Goal: Book appointment/travel/reservation

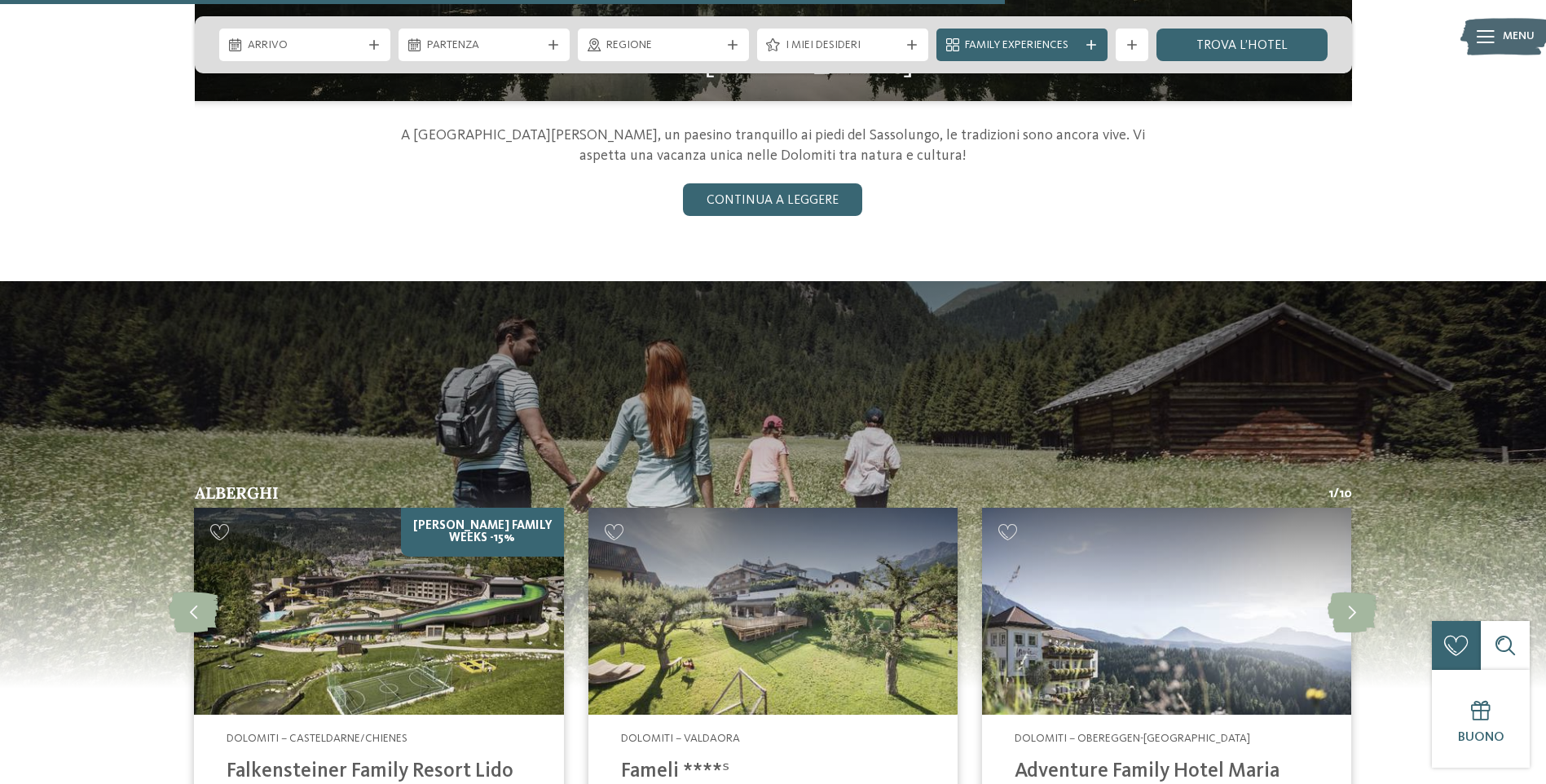
scroll to position [2445, 0]
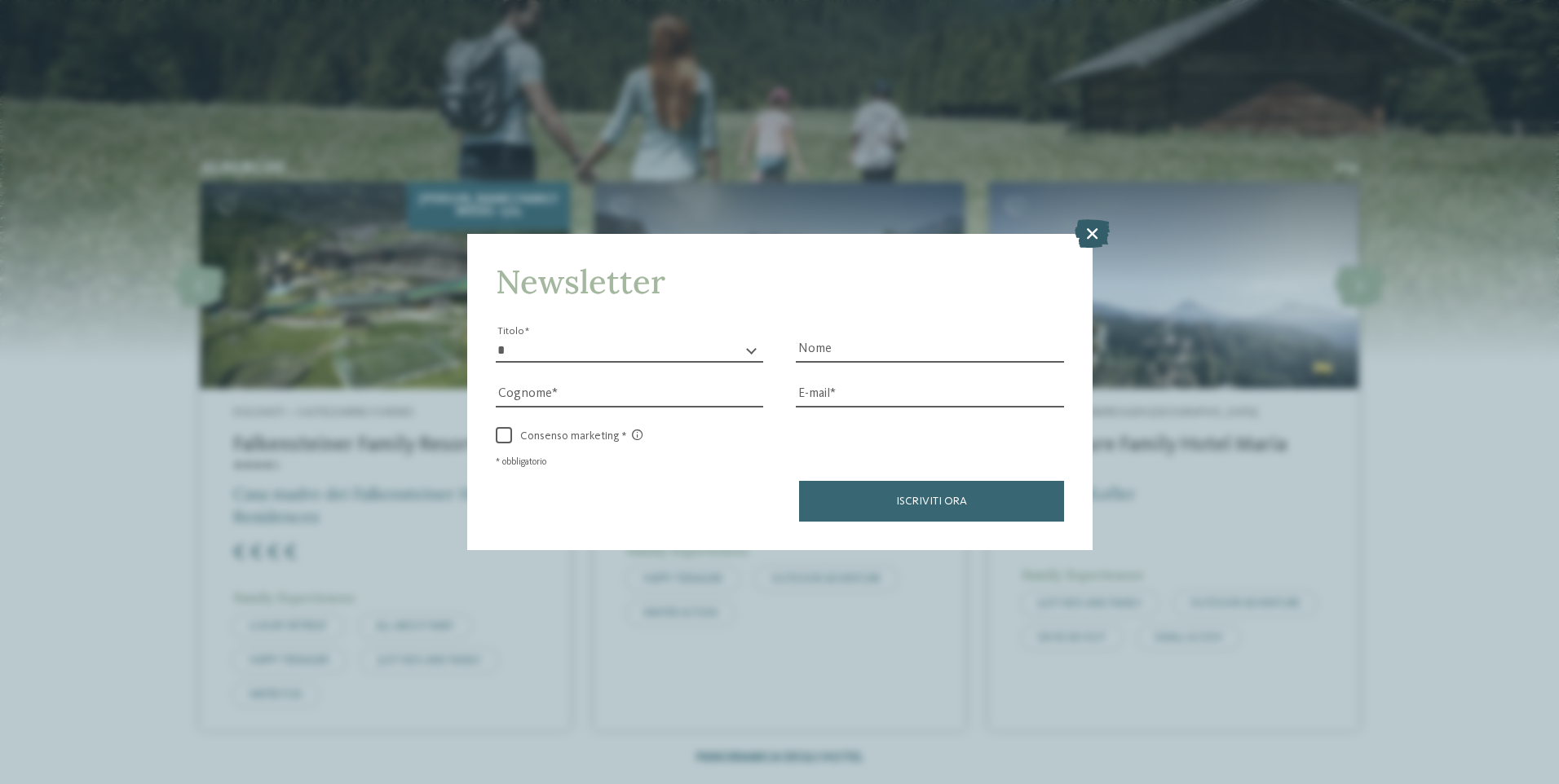
click at [1077, 236] on icon at bounding box center [1092, 233] width 35 height 28
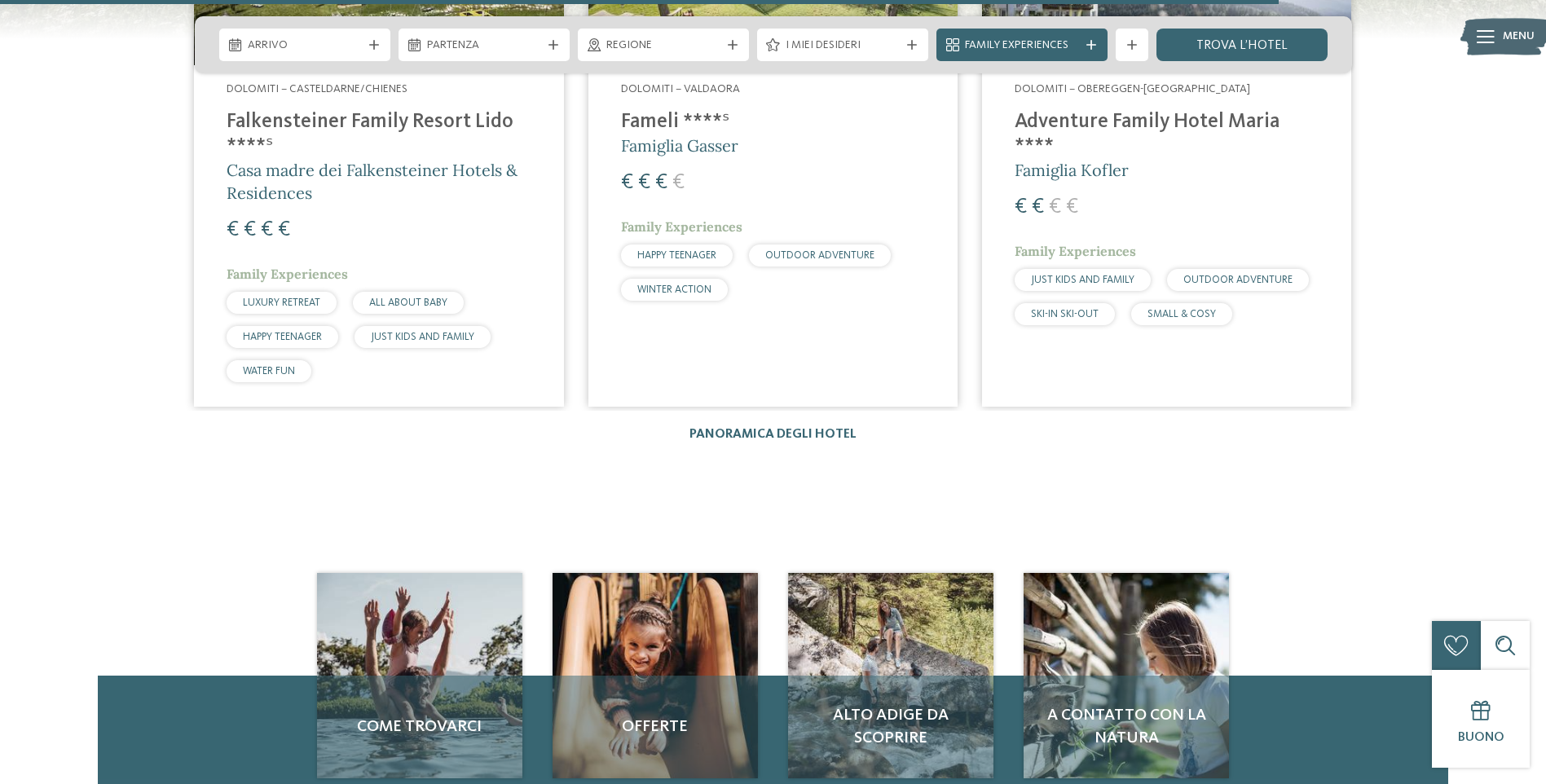
scroll to position [2608, 0]
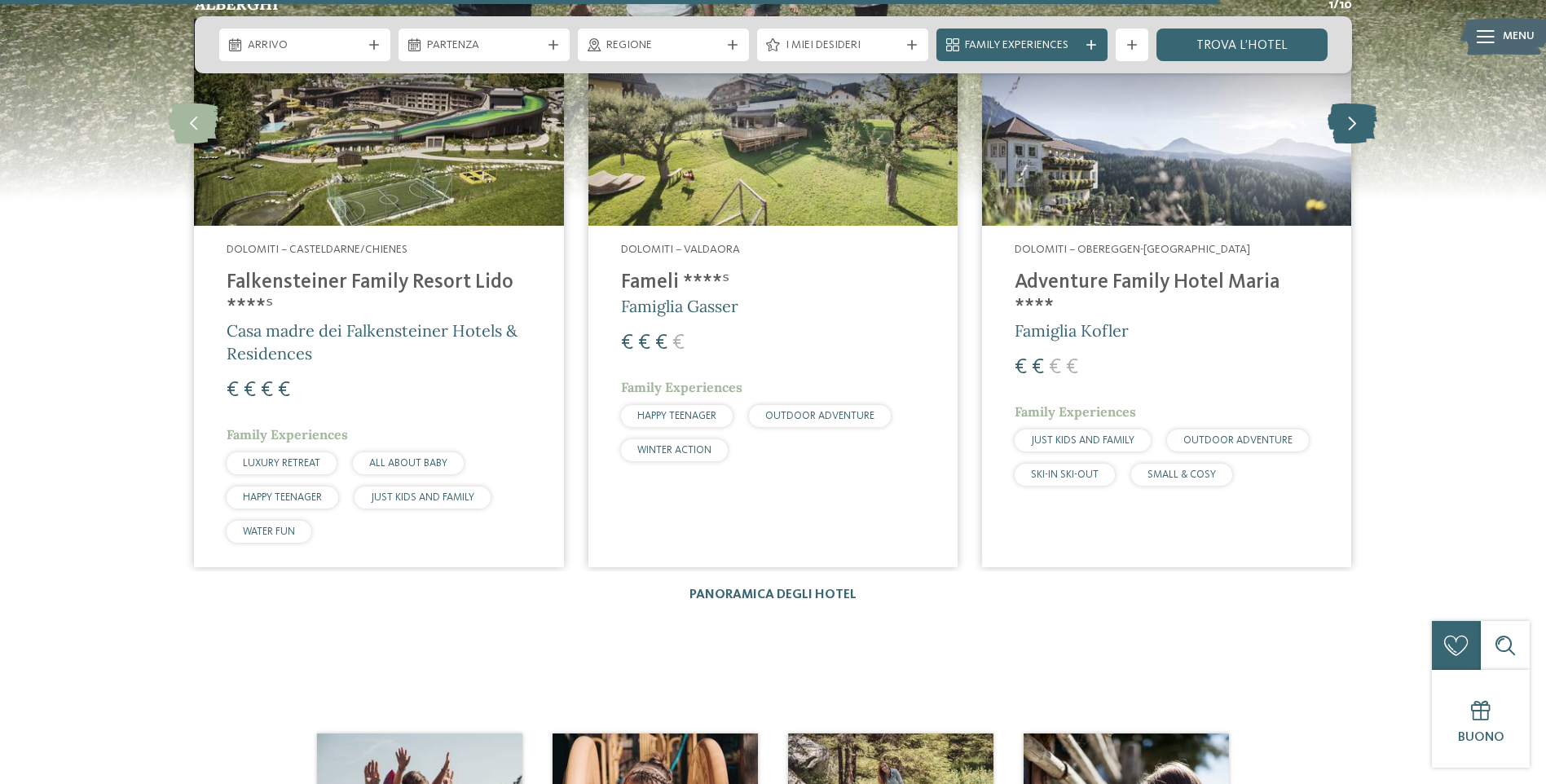
click at [1361, 124] on icon at bounding box center [1352, 122] width 50 height 41
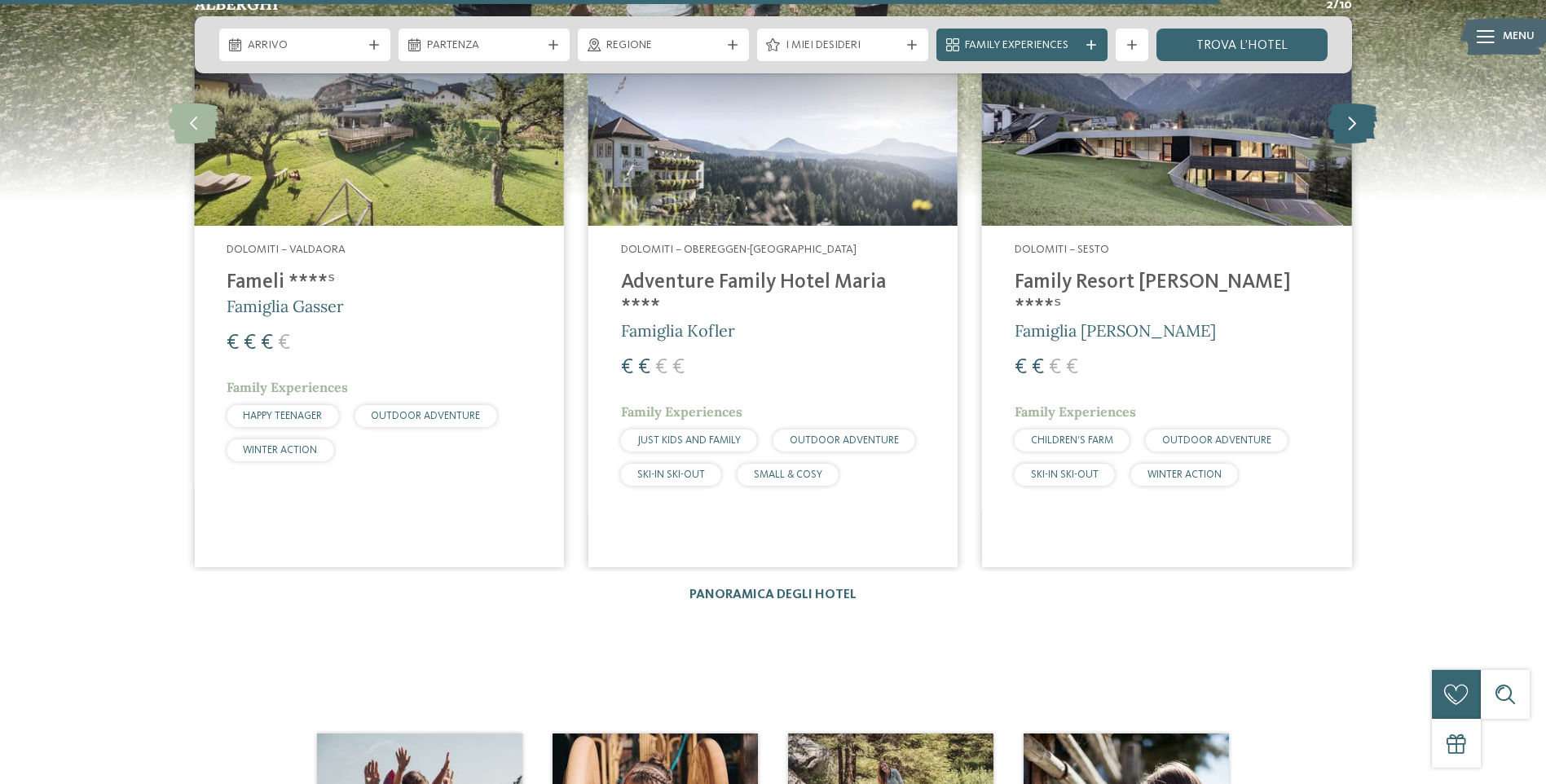
click at [1361, 124] on icon at bounding box center [1352, 122] width 50 height 41
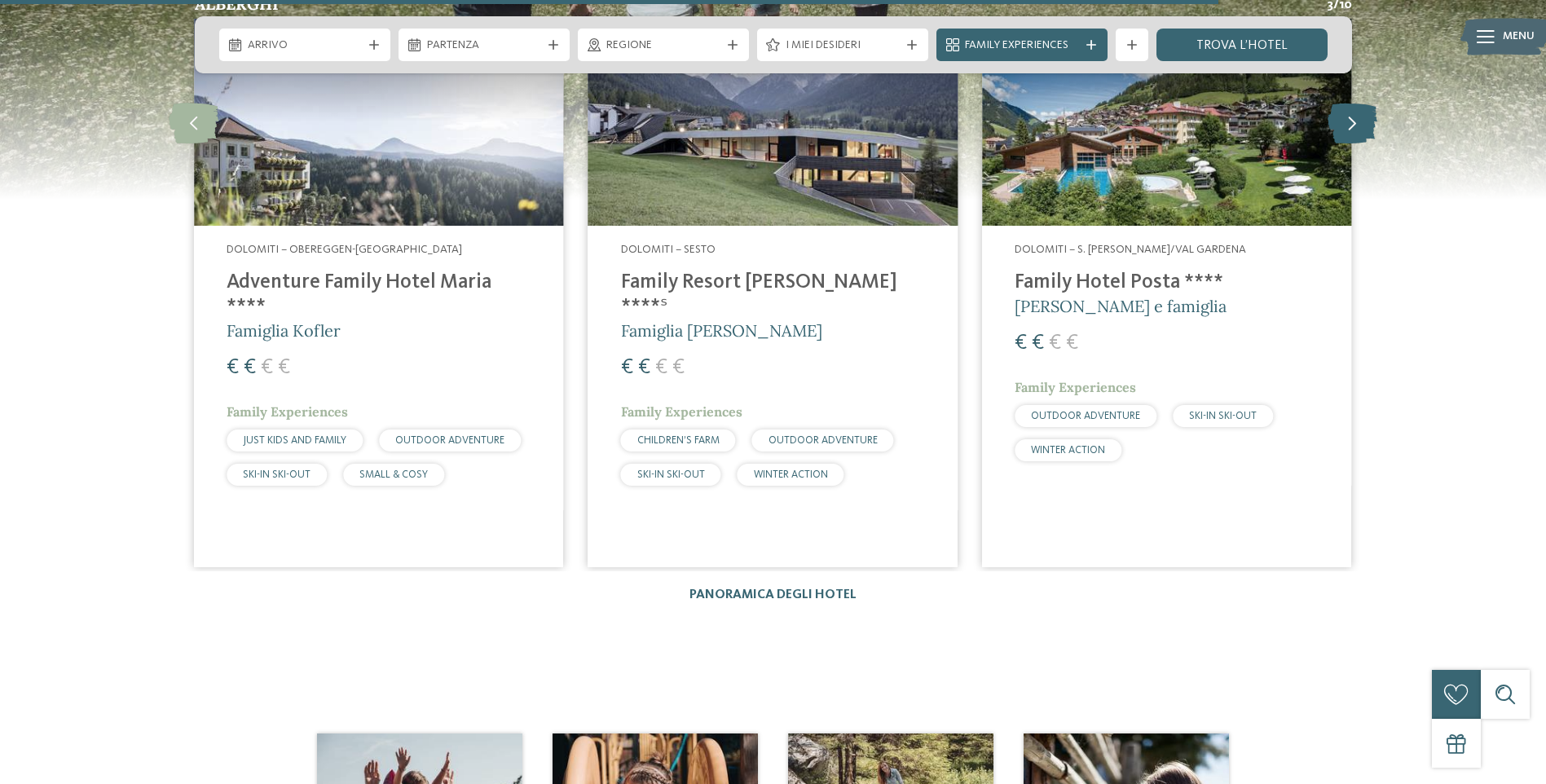
click at [1361, 124] on icon at bounding box center [1352, 122] width 50 height 41
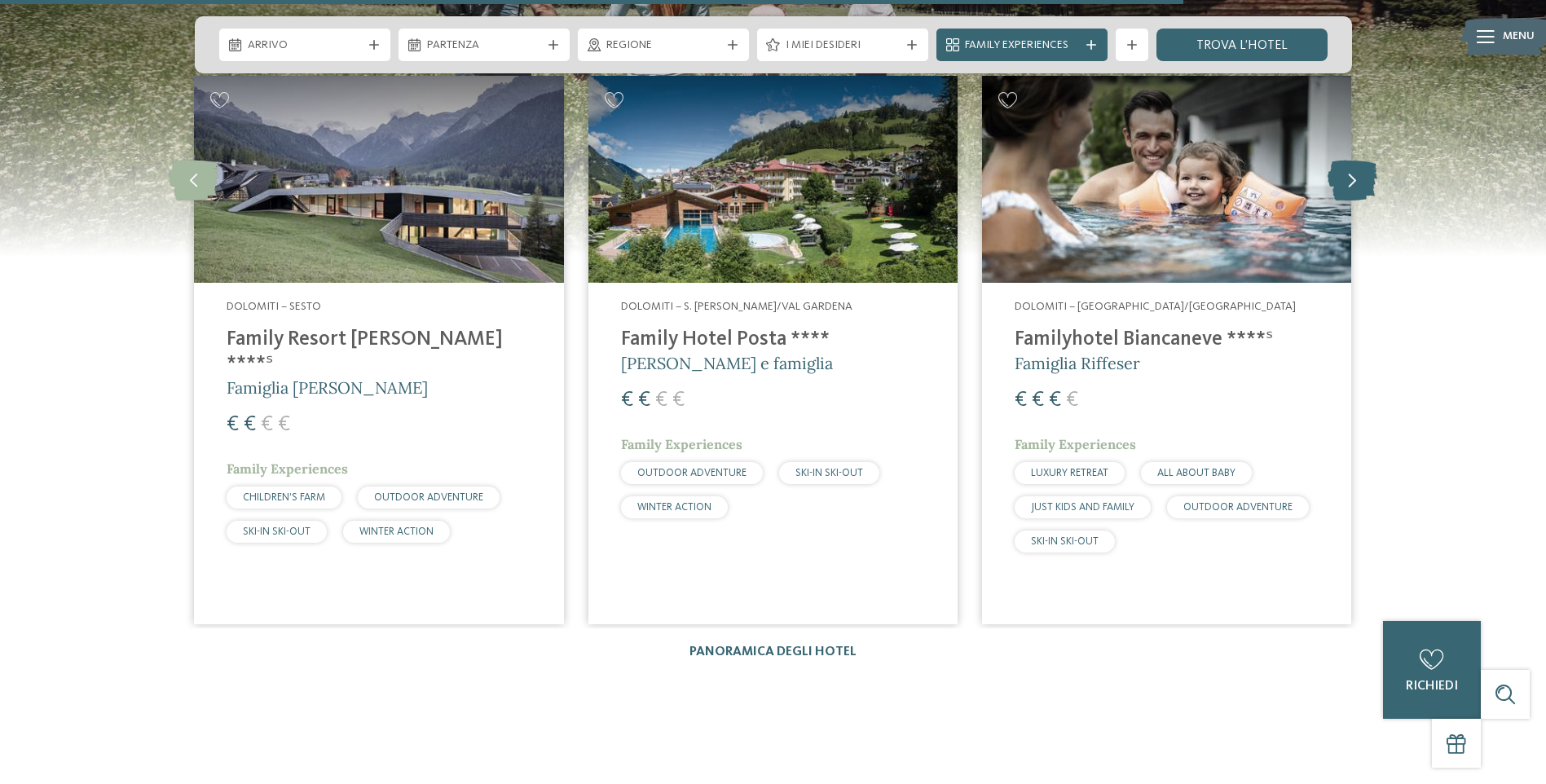
scroll to position [2526, 0]
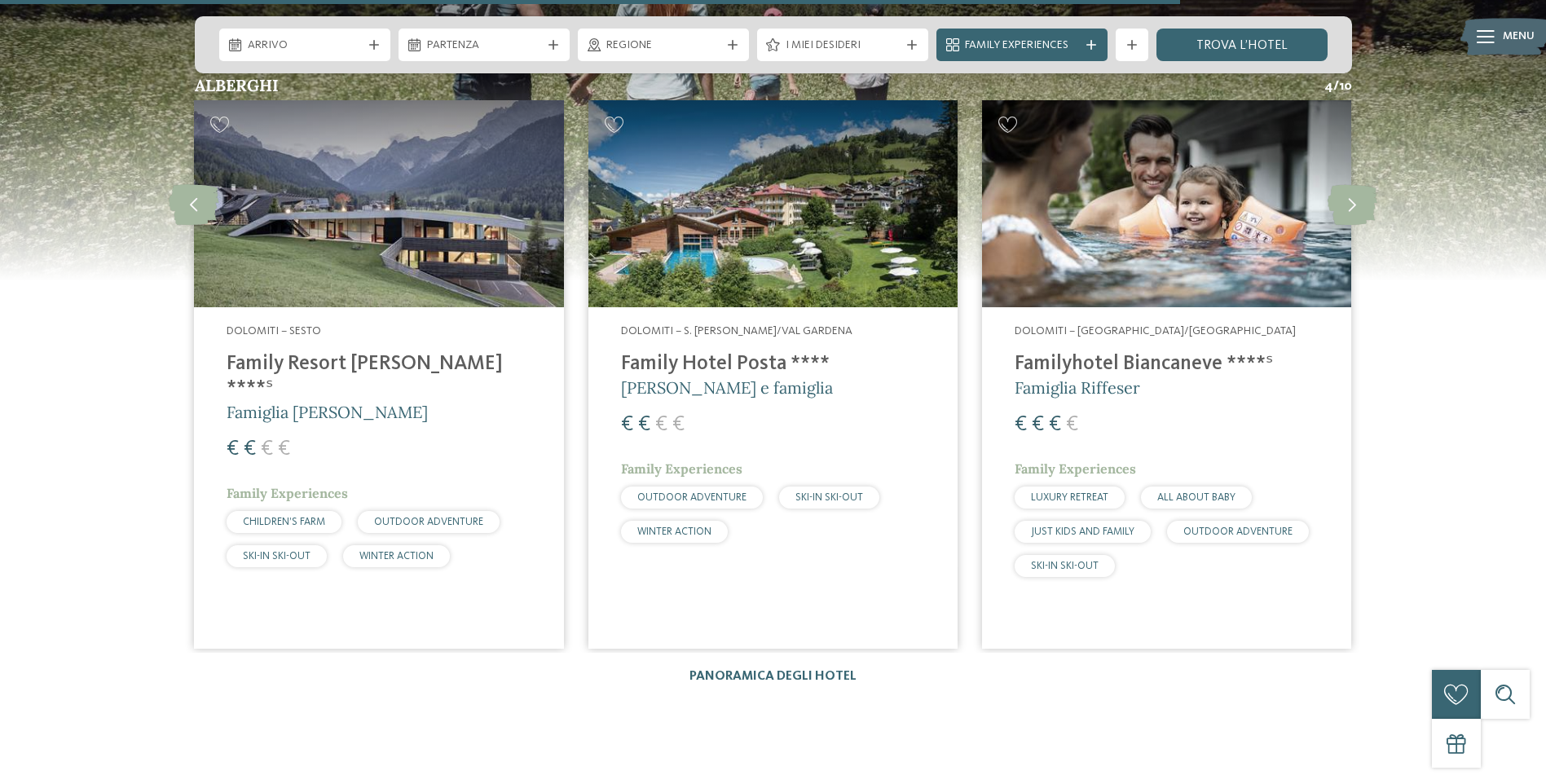
click at [1182, 356] on h4 "Familyhotel Biancaneve ****ˢ" at bounding box center [1167, 364] width 304 height 24
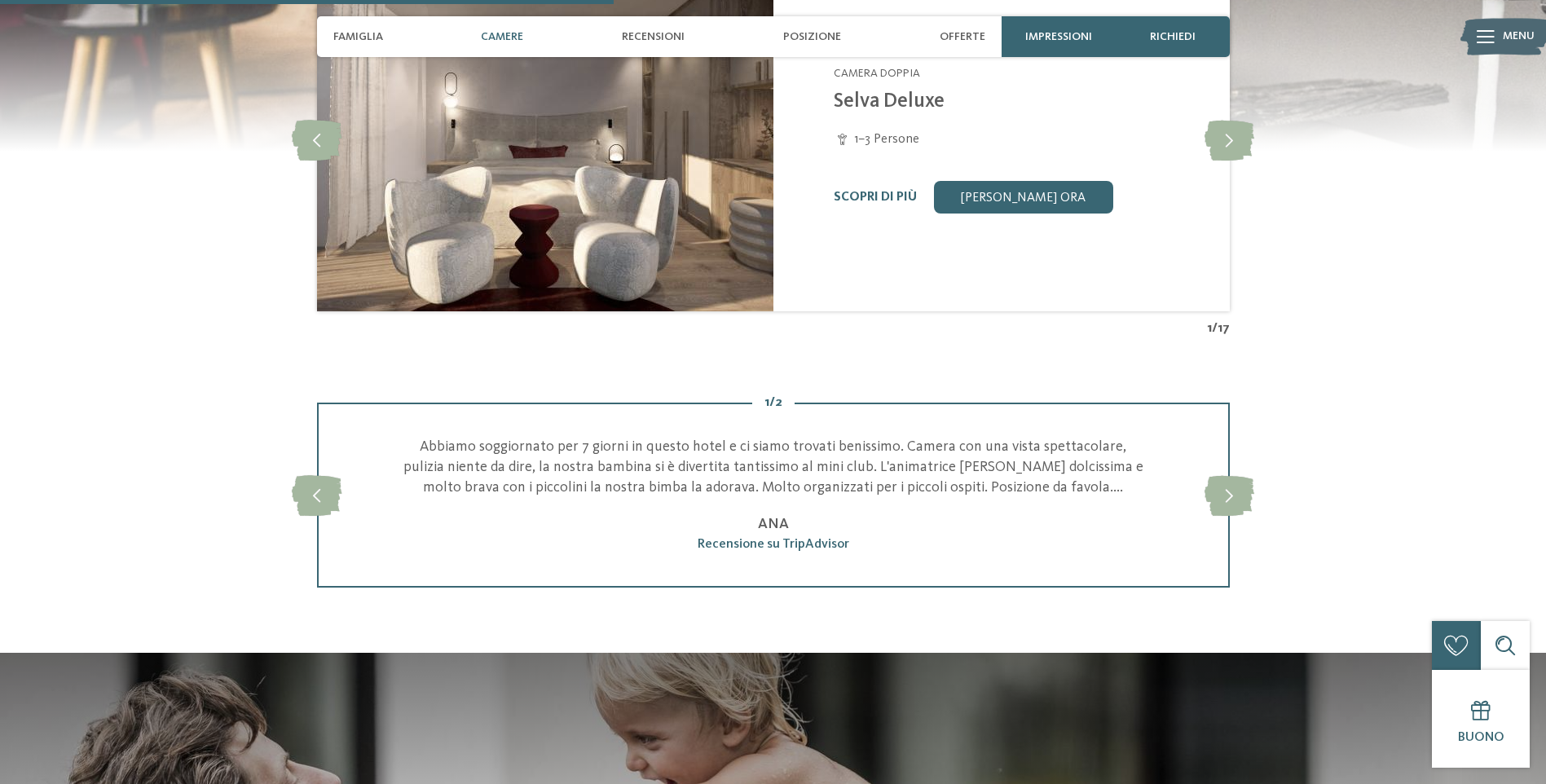
scroll to position [1467, 0]
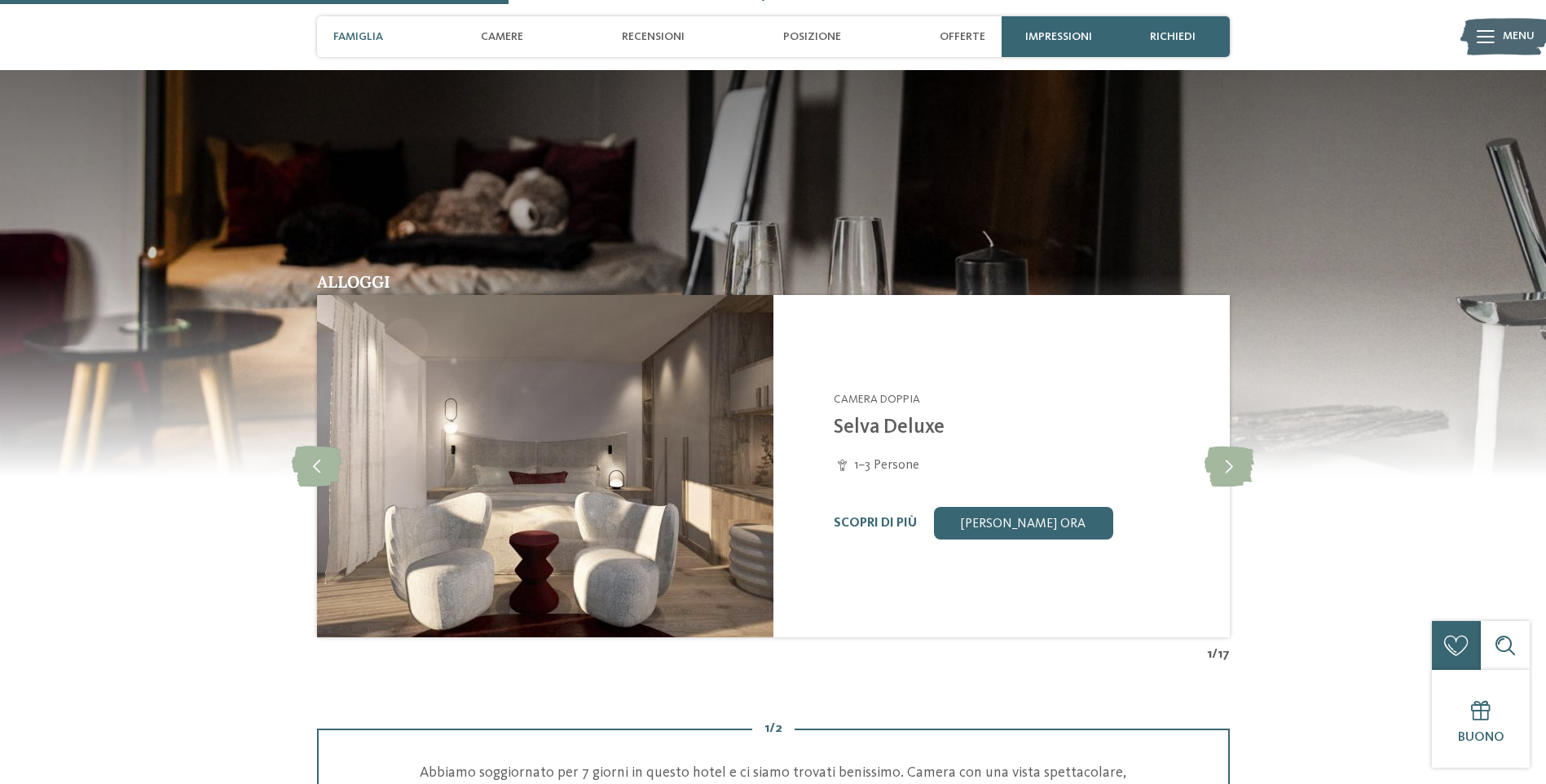
click at [363, 32] on span "Famiglia" at bounding box center [358, 37] width 50 height 14
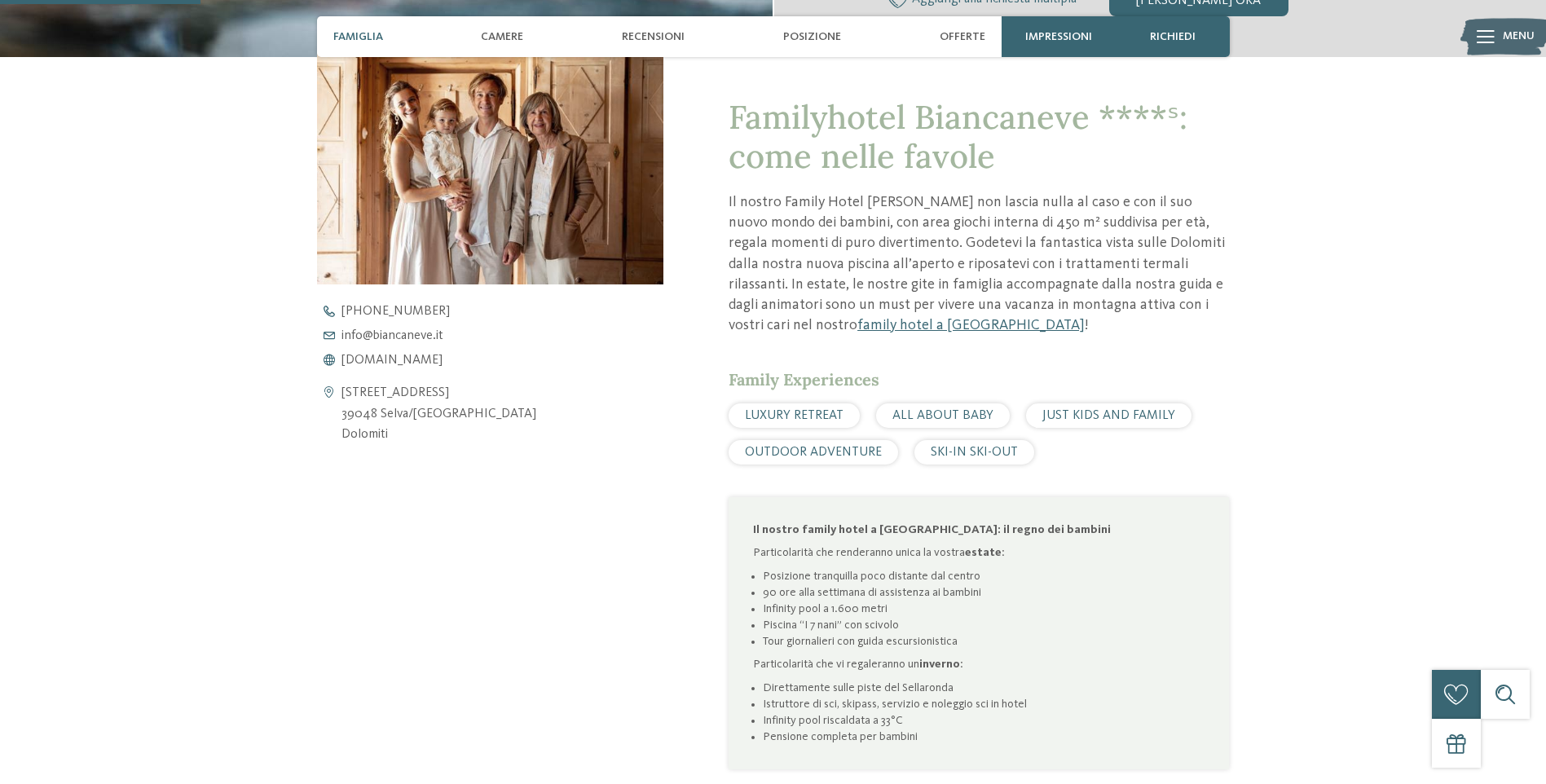
scroll to position [579, 0]
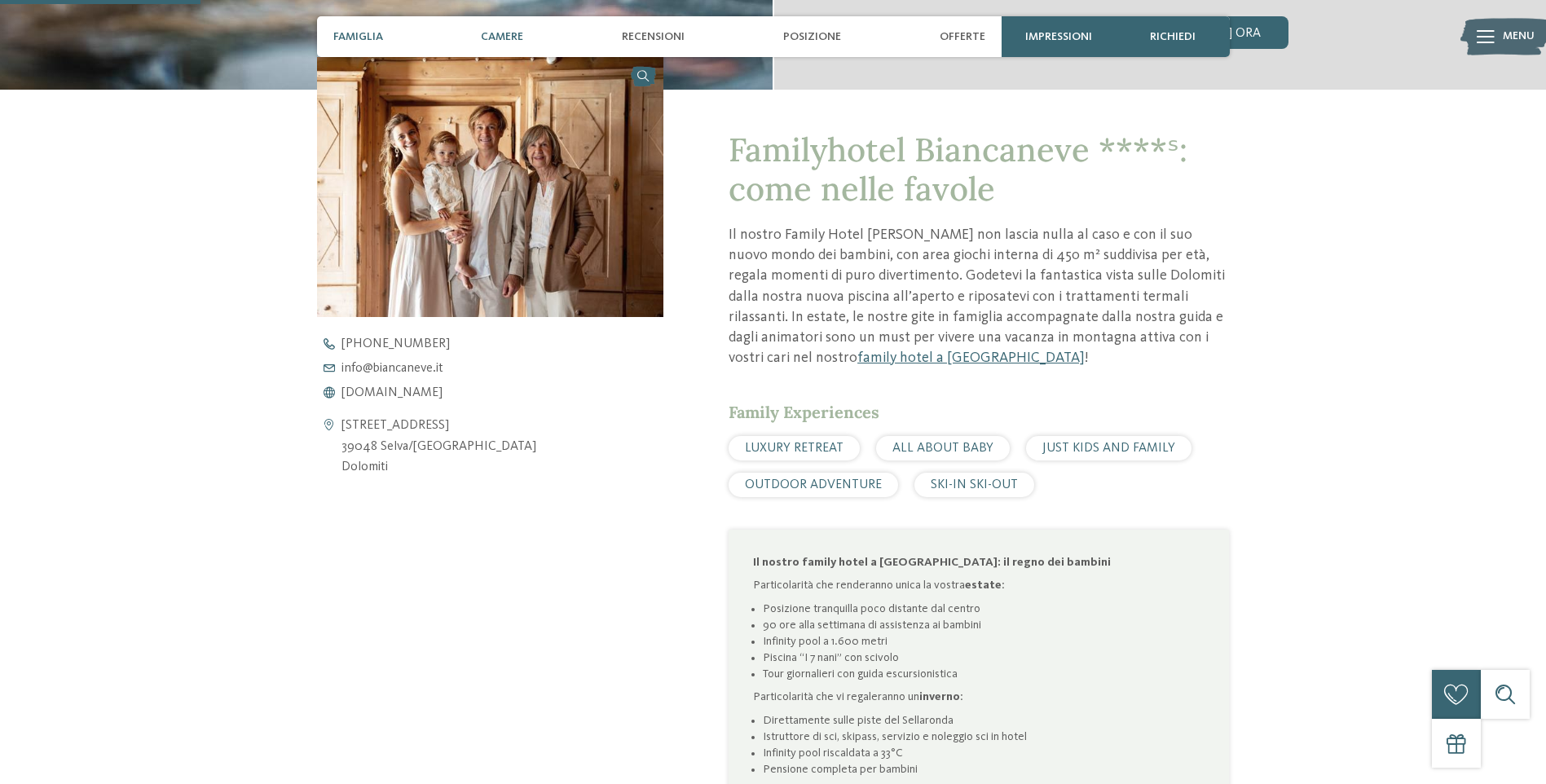
click at [503, 27] on div "Camere" at bounding box center [502, 37] width 59 height 41
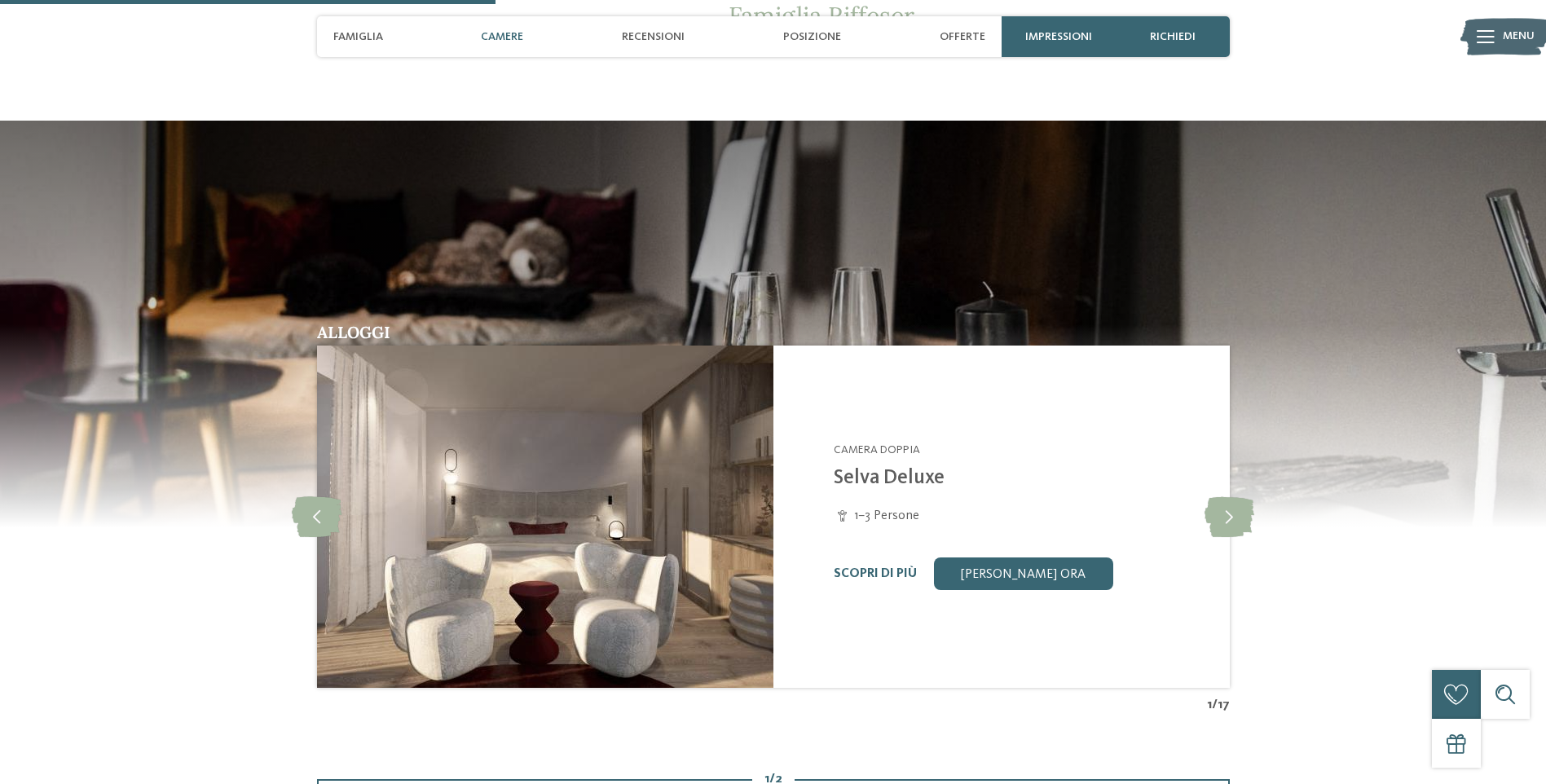
scroll to position [1448, 0]
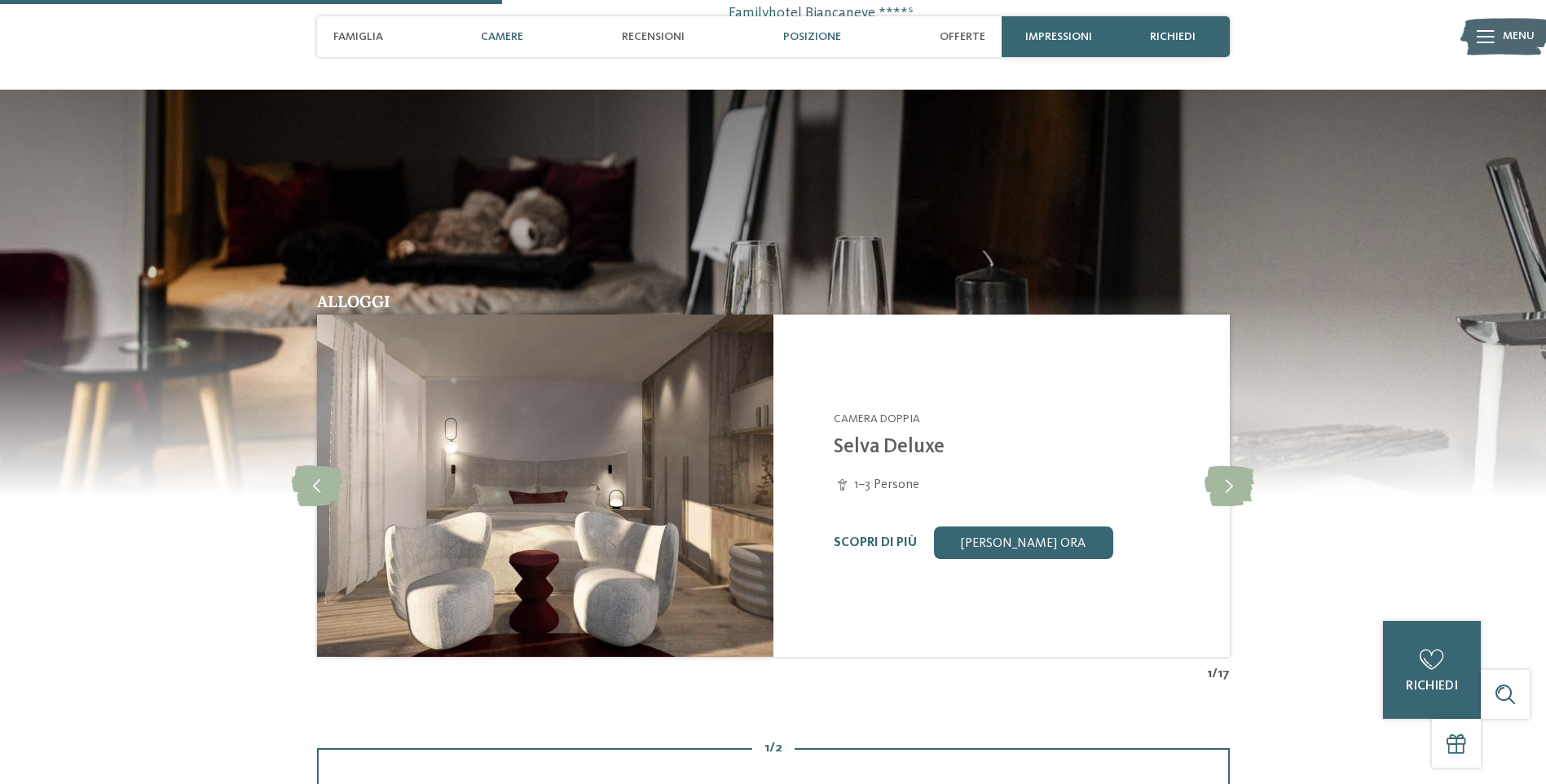
click at [827, 35] on span "Posizione" at bounding box center [812, 37] width 58 height 14
